Goal: Information Seeking & Learning: Check status

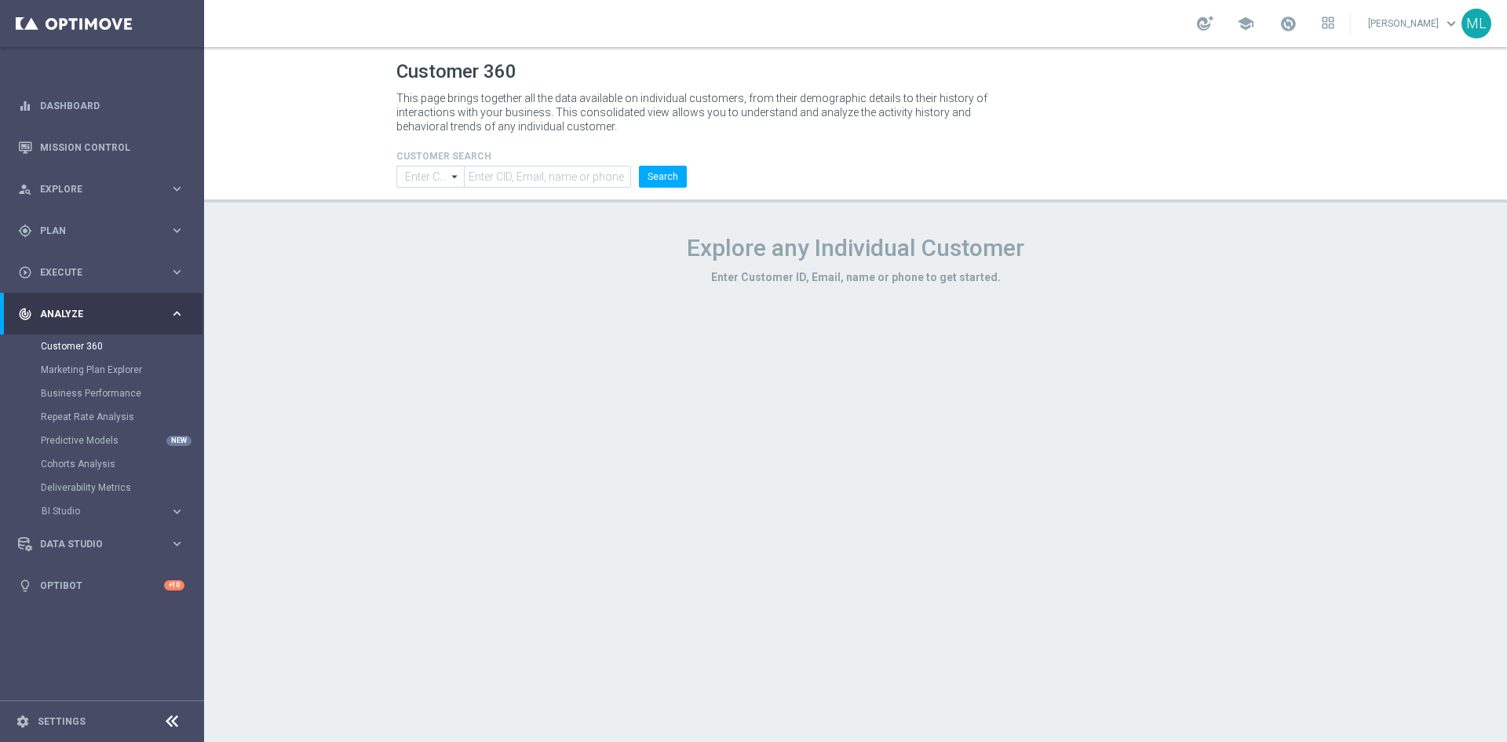
type input "Contains"
click at [556, 182] on input "text" at bounding box center [547, 177] width 167 height 22
paste input "1810042"
type input "1810042"
click at [655, 178] on button "Search" at bounding box center [663, 177] width 48 height 22
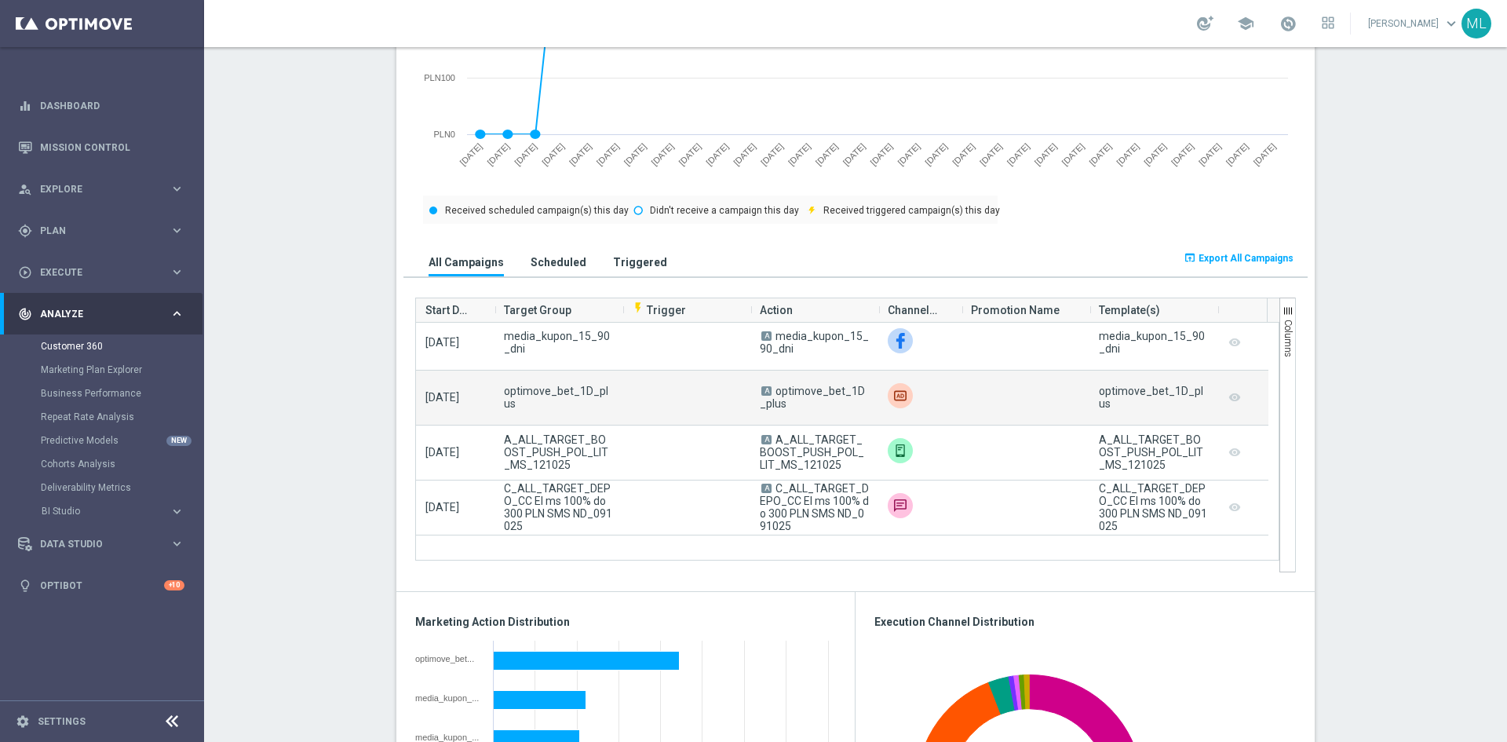
scroll to position [79, 0]
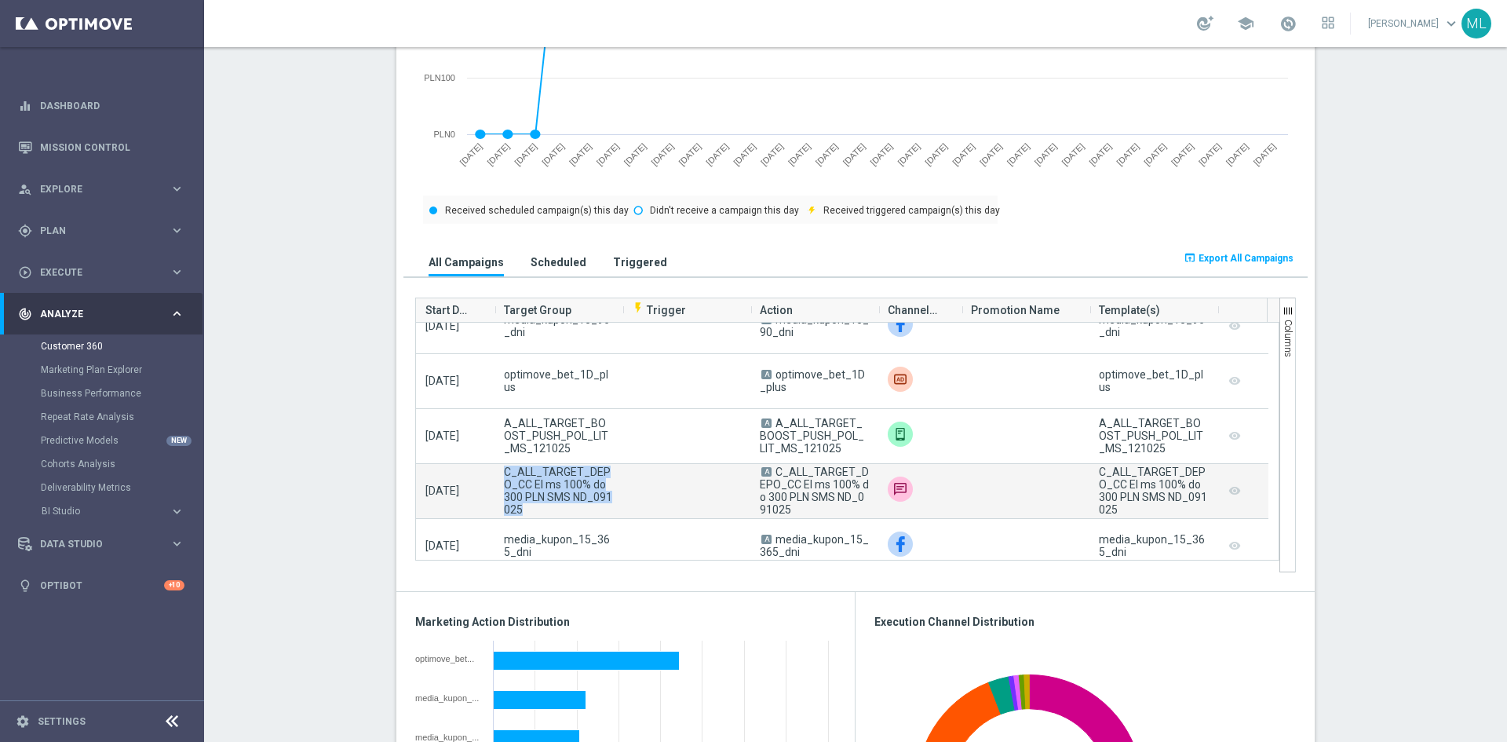
drag, startPoint x: 512, startPoint y: 486, endPoint x: 541, endPoint y: 512, distance: 38.9
click at [541, 512] on span "C_ALL_TARGET_DEPO_CC El ms 100% do 300 PLN SMS ND_091025" at bounding box center [558, 491] width 109 height 50
drag, startPoint x: 590, startPoint y: 497, endPoint x: 615, endPoint y: 506, distance: 26.8
click at [615, 506] on div "C_ALL_TARGET_DEPO_CC El ms 100% do 300 PLN SMS ND_091025" at bounding box center [559, 491] width 128 height 54
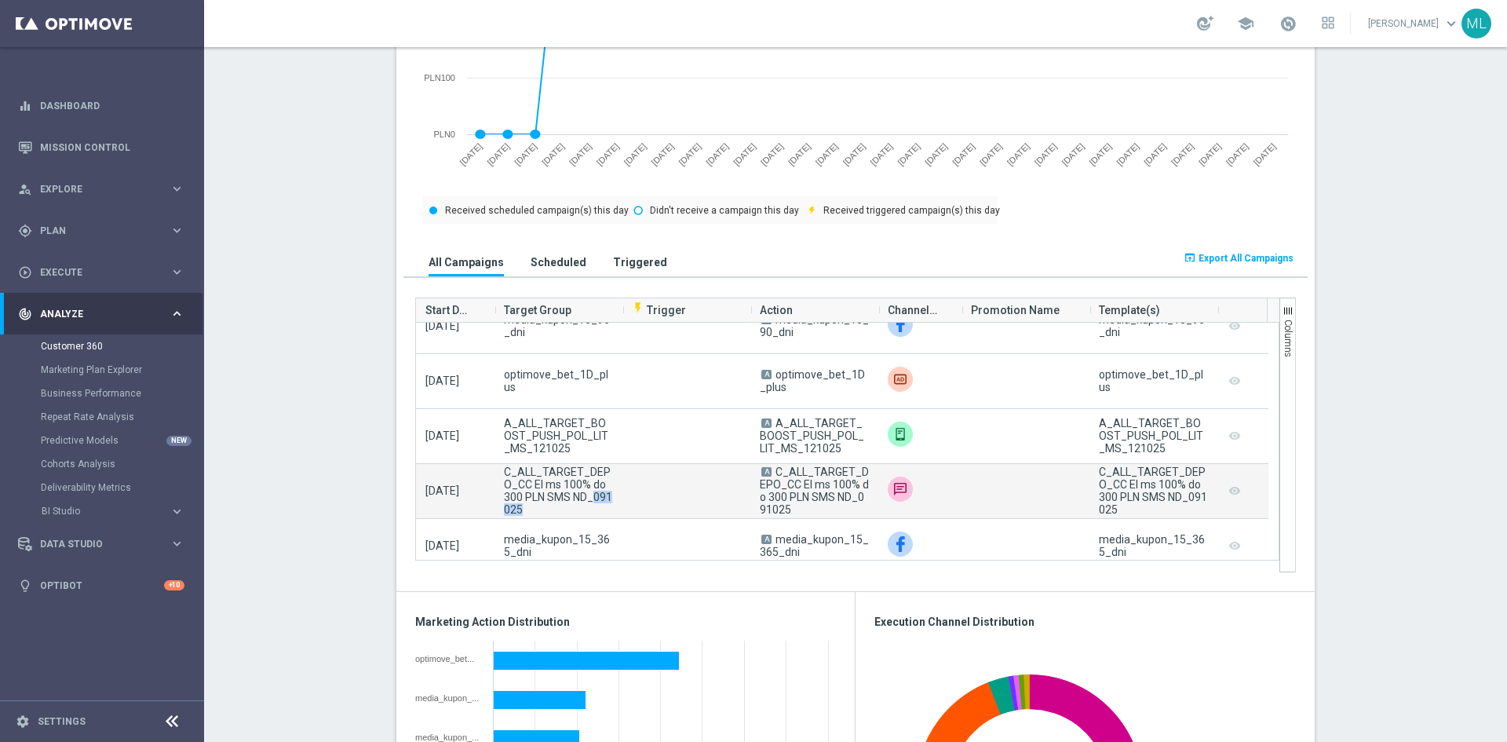
copy span "091025"
click at [615, 506] on div "C_ALL_TARGET_DEPO_CC El ms 100% do 300 PLN SMS ND_091025" at bounding box center [559, 491] width 128 height 54
